Goal: Task Accomplishment & Management: Use online tool/utility

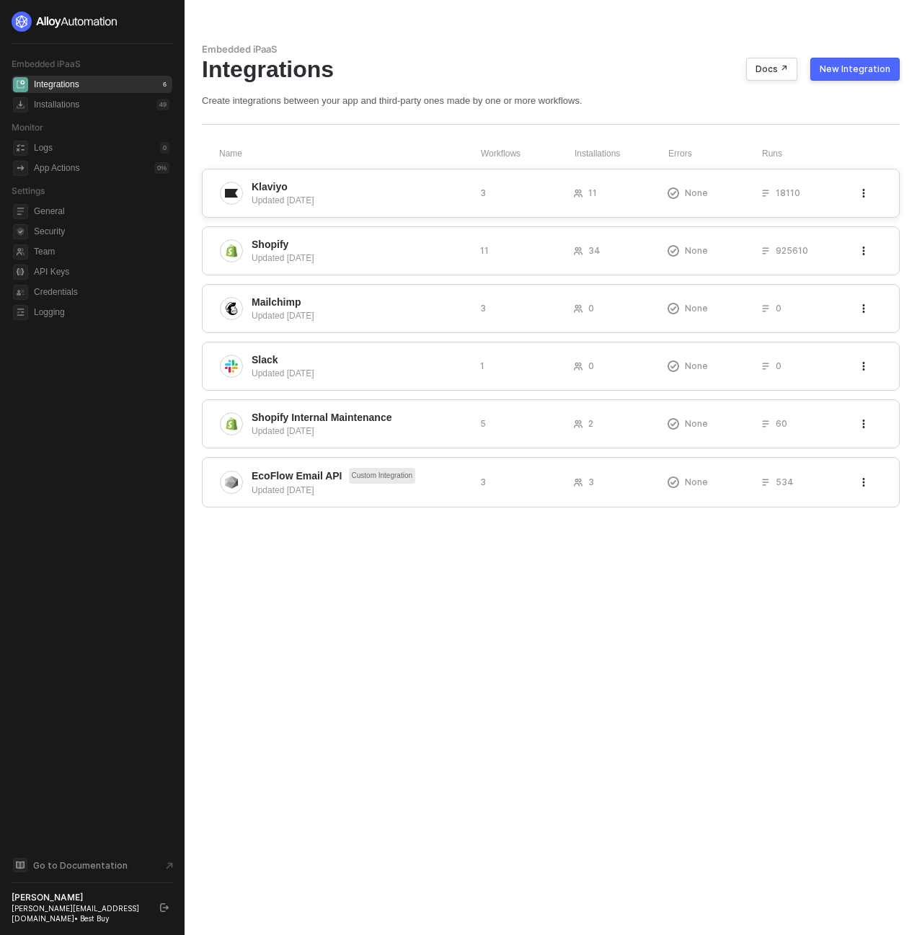
click at [477, 195] on div "Klaviyo Updated 22 days ago 3 11 None 18110" at bounding box center [551, 193] width 698 height 49
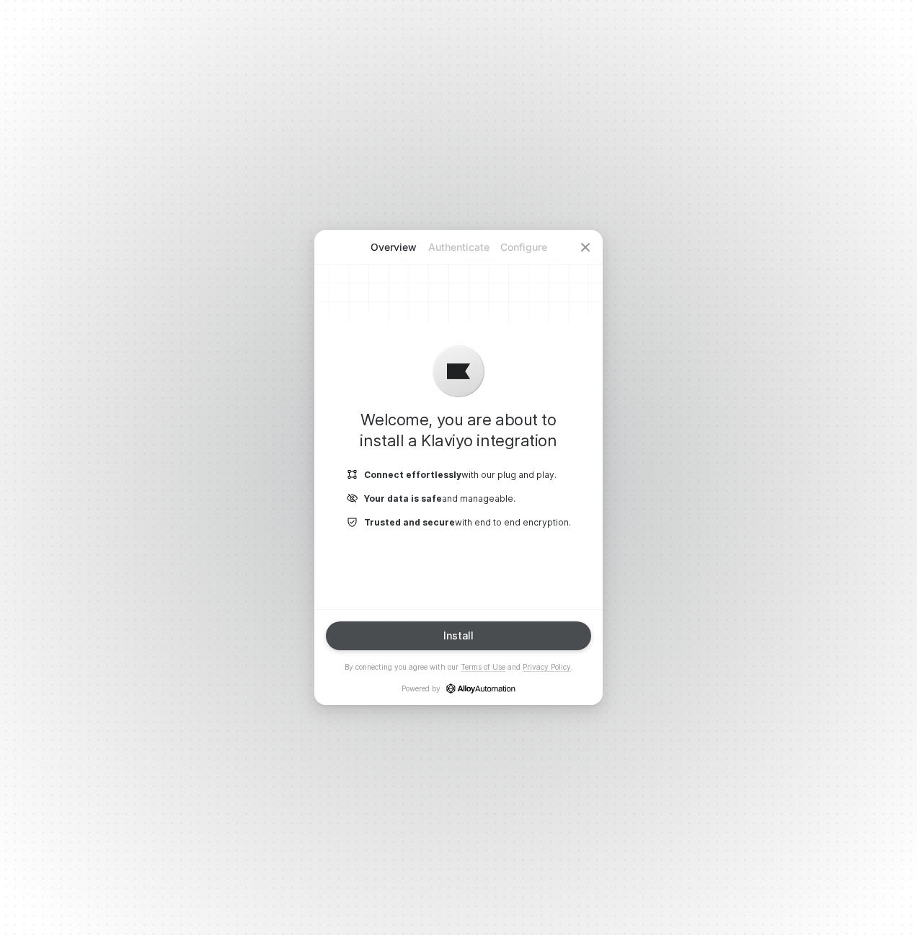
click at [524, 636] on button "Install" at bounding box center [458, 636] width 265 height 29
